Goal: Information Seeking & Learning: Learn about a topic

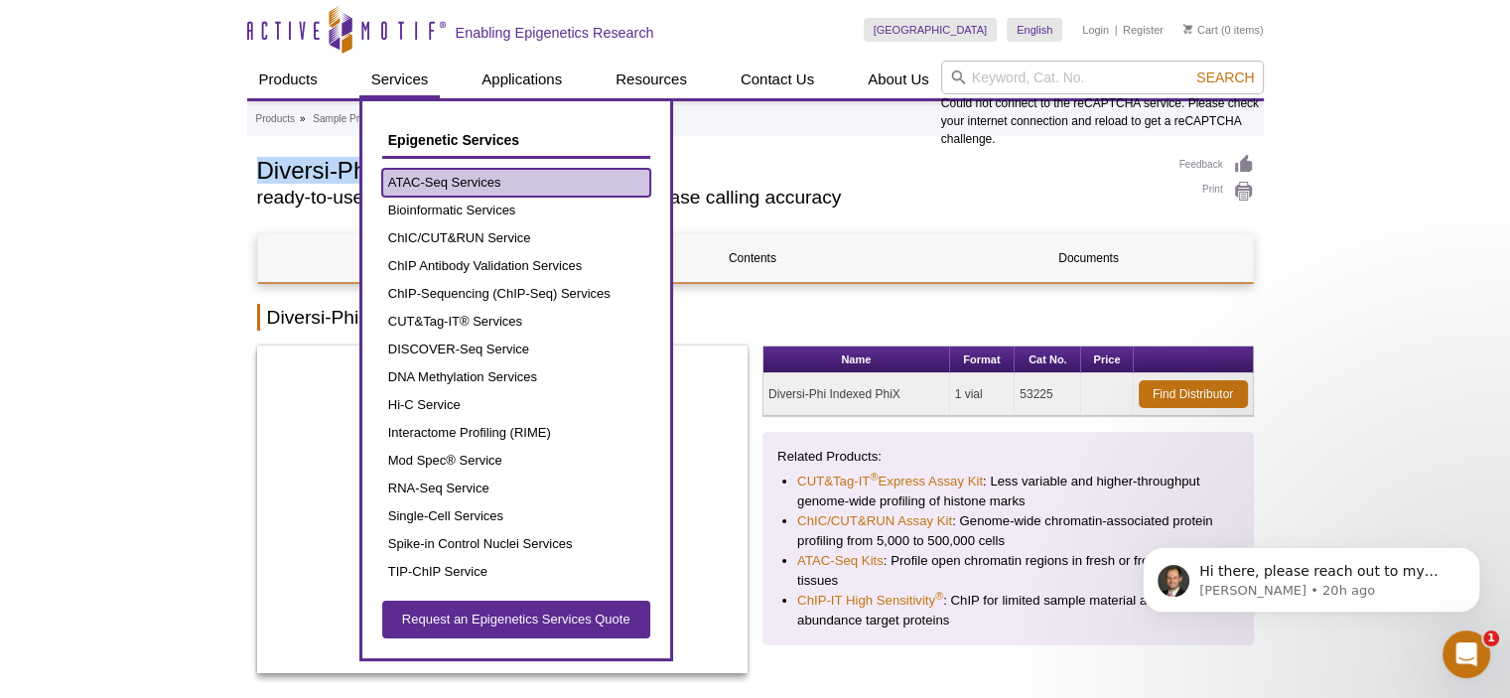
click at [422, 185] on link "ATAC-Seq Services" at bounding box center [516, 183] width 268 height 28
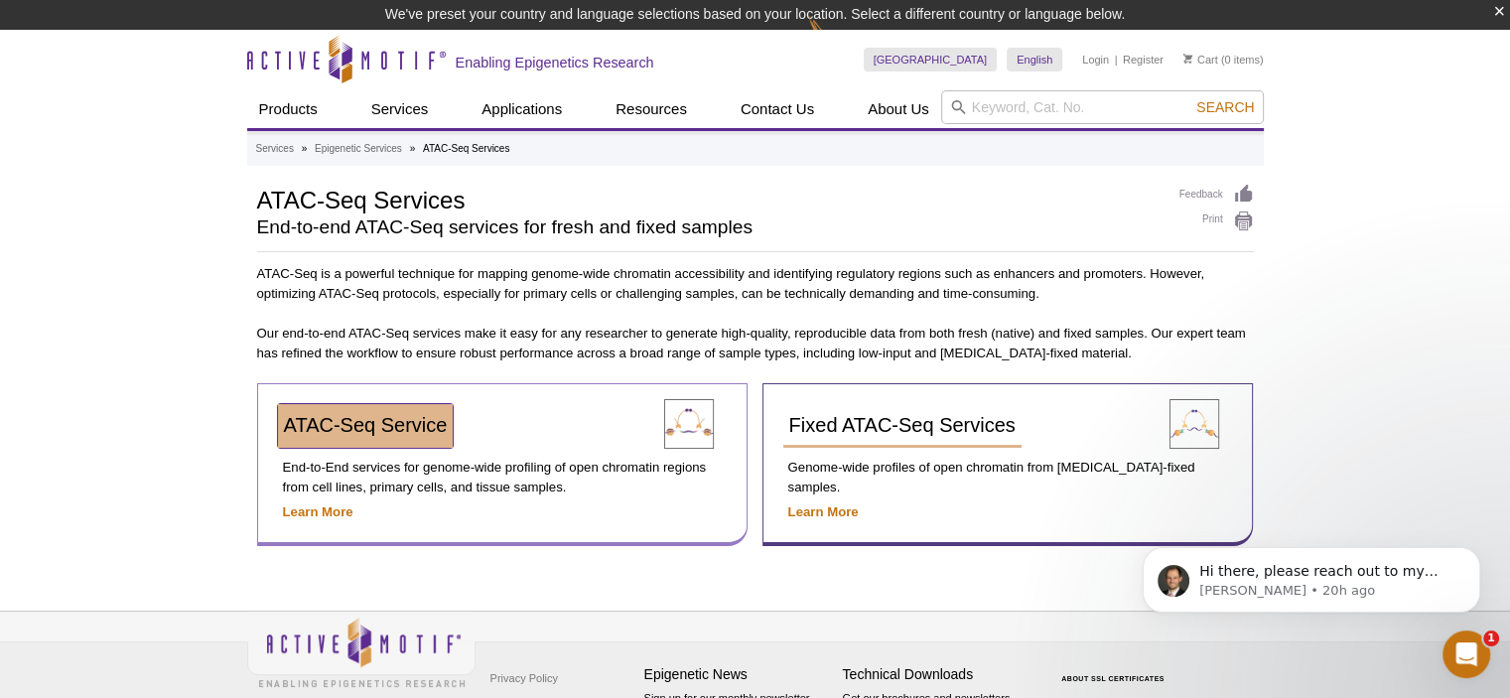
click at [413, 424] on span "ATAC-Seq Service" at bounding box center [366, 425] width 164 height 22
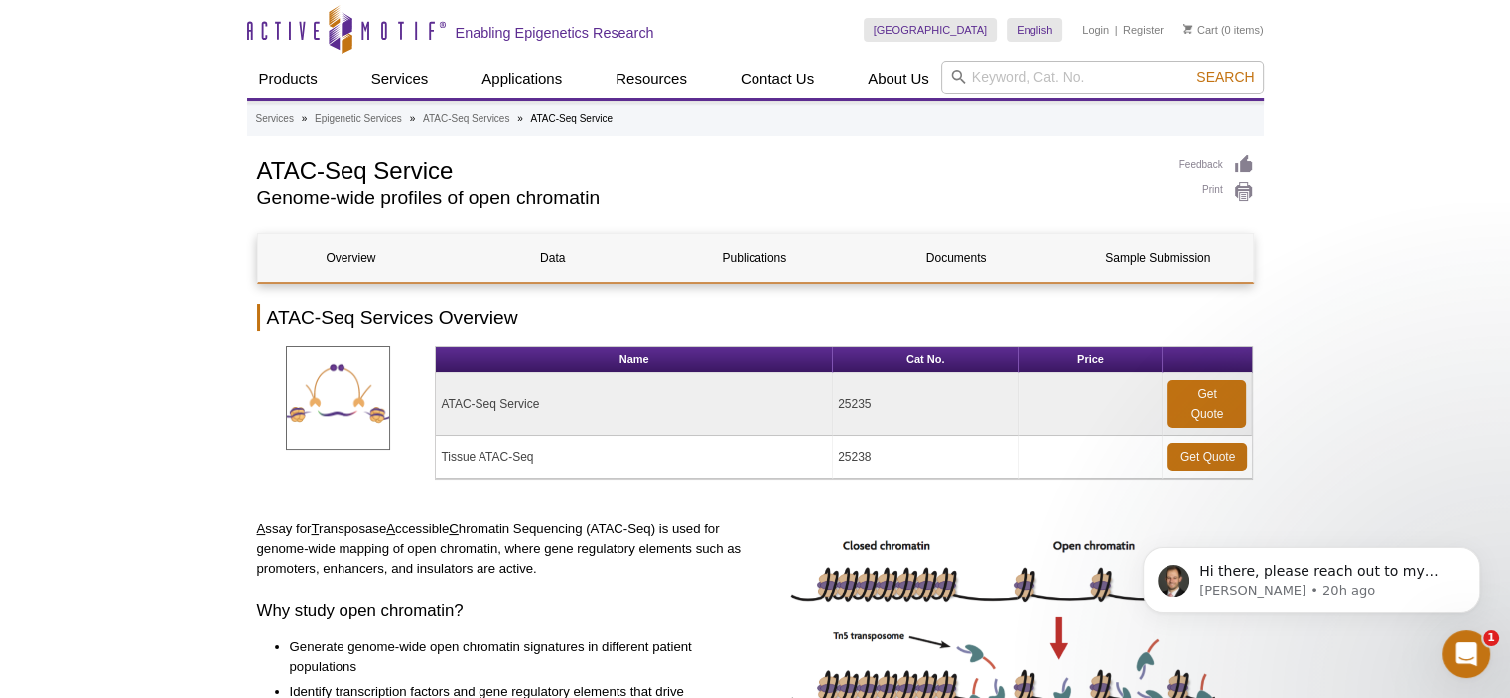
drag, startPoint x: 877, startPoint y: 434, endPoint x: 443, endPoint y: 411, distance: 435.4
click at [443, 411] on tr "ATAC-Seq Service 25235 Get Quote" at bounding box center [844, 404] width 816 height 63
copy tr "ATAC-Seq Service 25235"
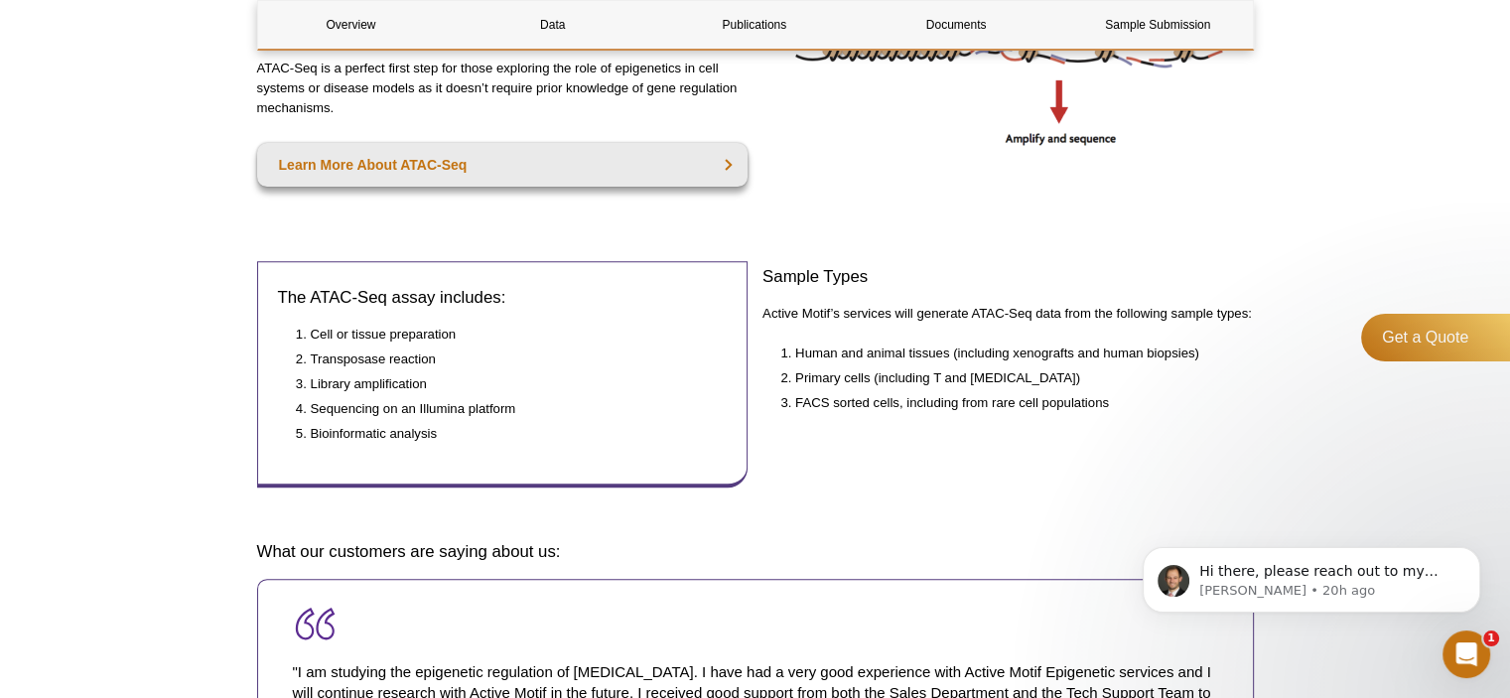
scroll to position [596, 0]
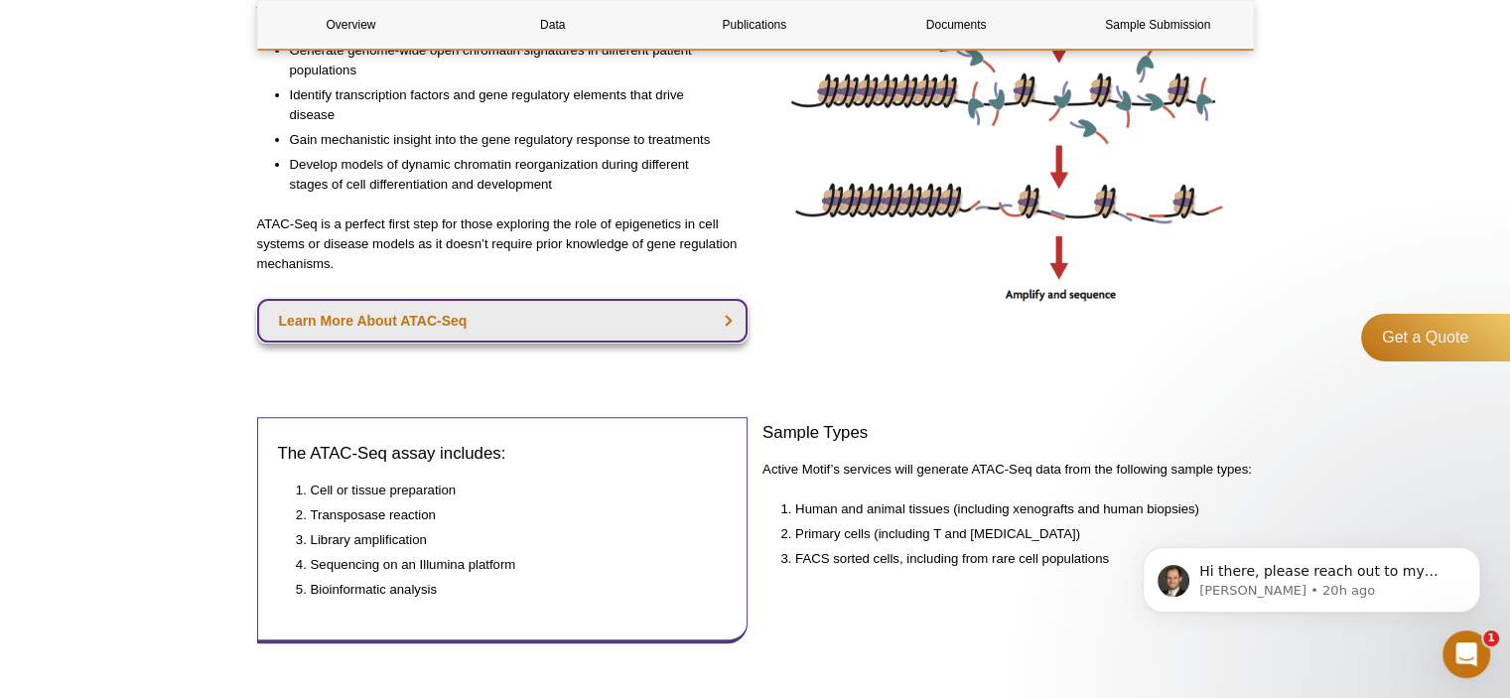
click at [461, 317] on link "Learn More About ATAC-Seq" at bounding box center [502, 321] width 491 height 44
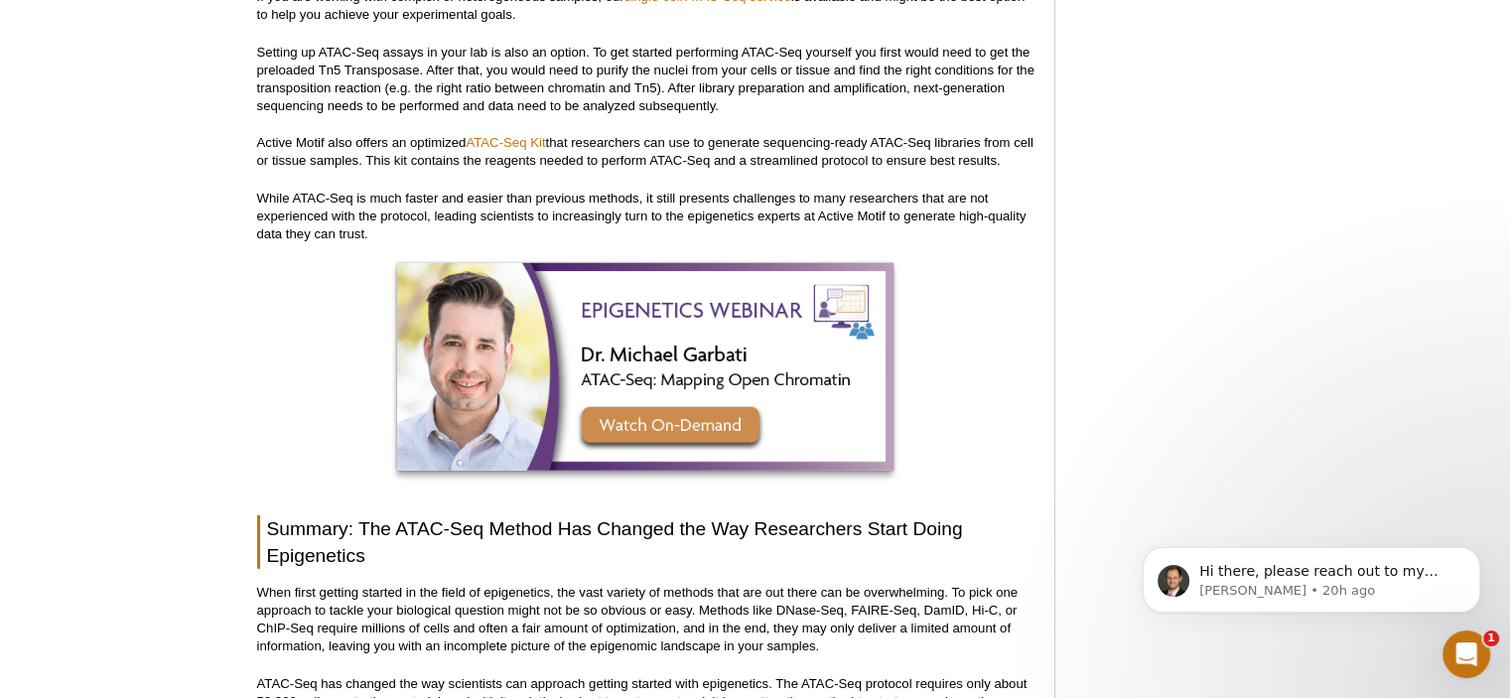
scroll to position [6005, 0]
